Goal: Find specific page/section: Find specific page/section

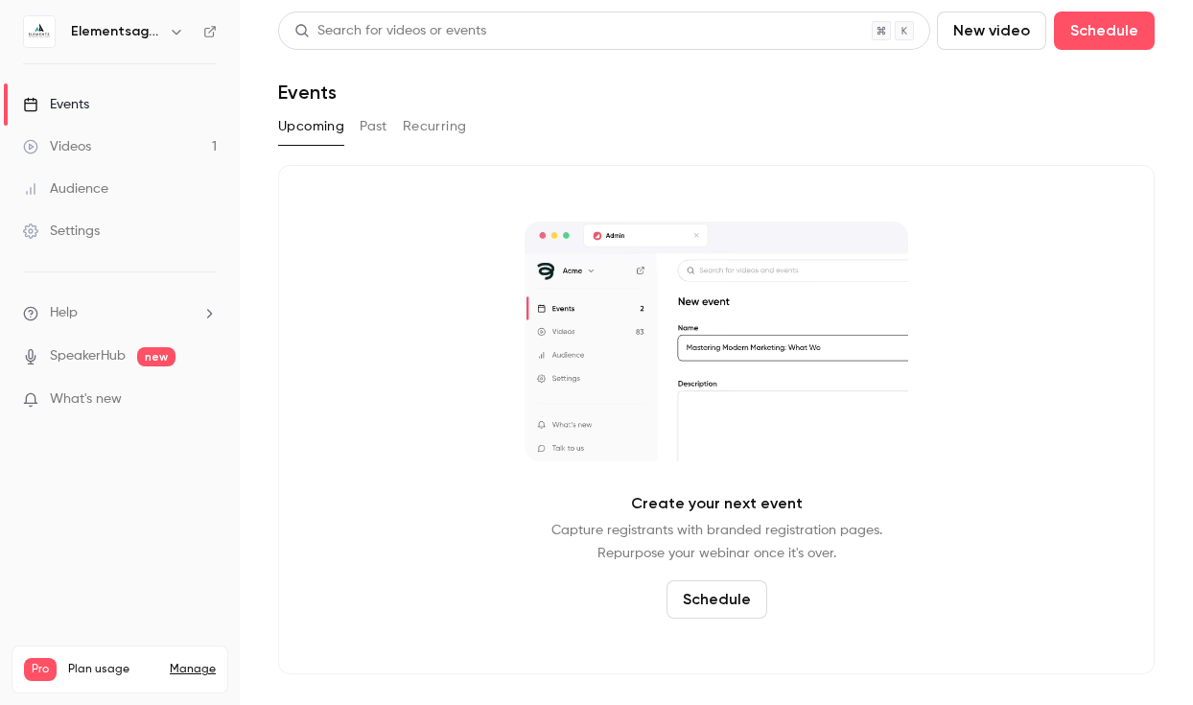
click at [70, 159] on link "Videos 1" at bounding box center [120, 147] width 240 height 42
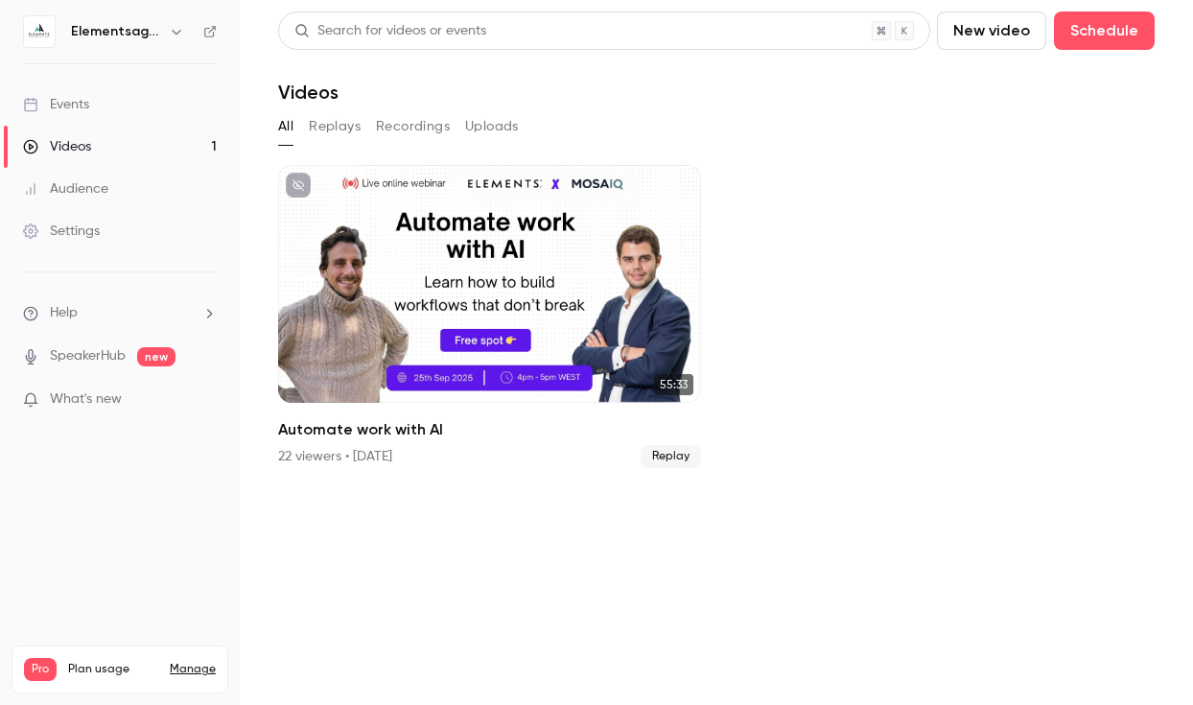
click at [137, 113] on link "Events" at bounding box center [120, 104] width 240 height 42
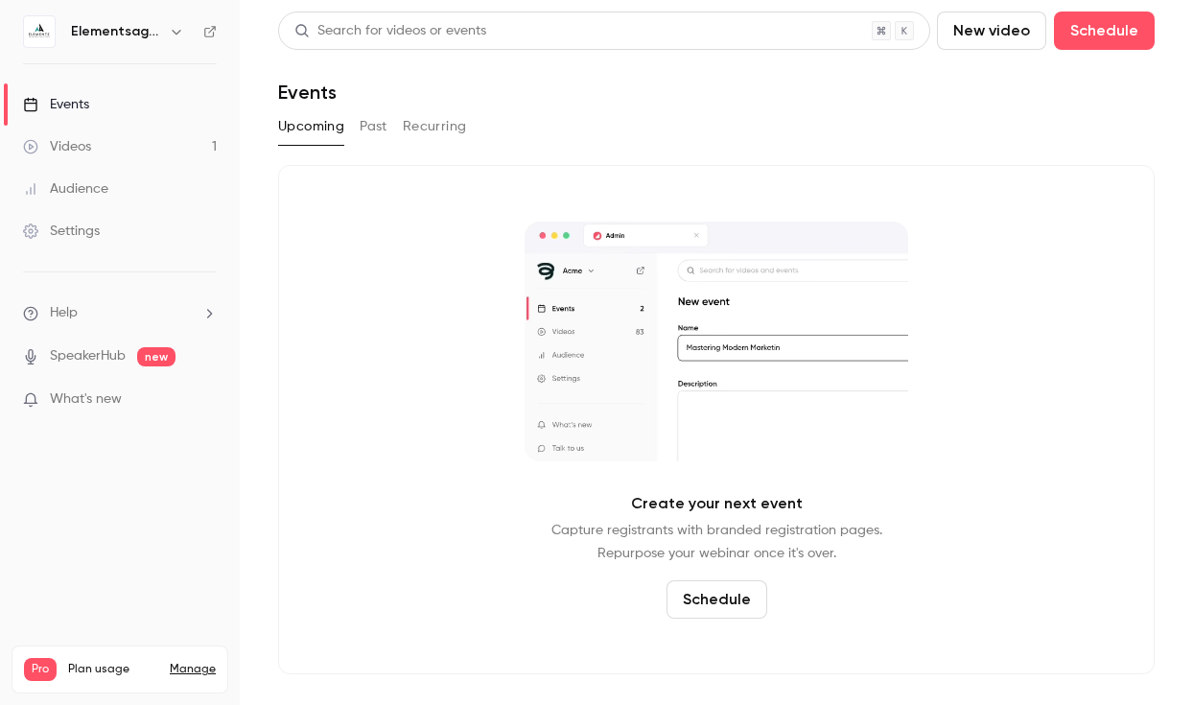
click at [105, 141] on link "Videos 1" at bounding box center [120, 147] width 240 height 42
